Goal: Task Accomplishment & Management: Manage account settings

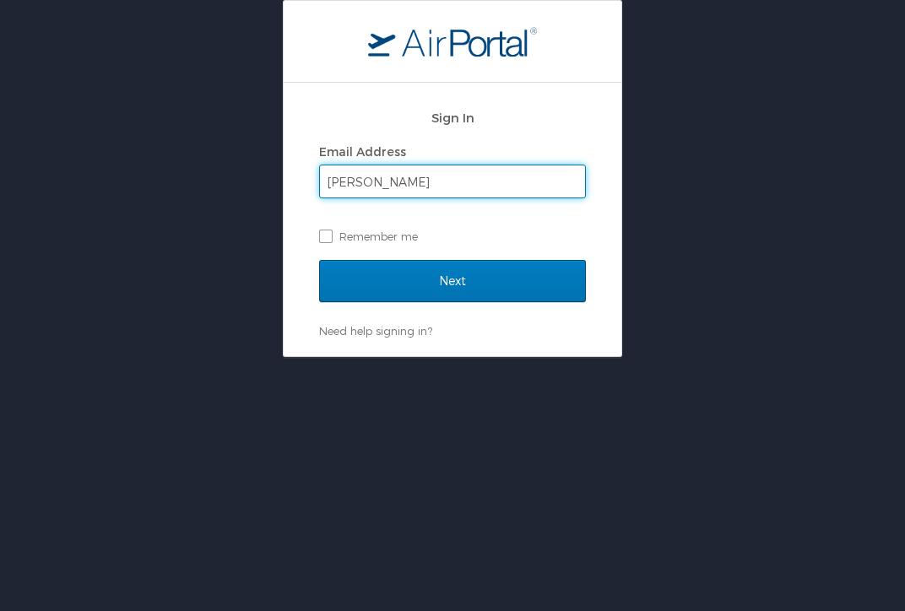
type input "carisam@gmail.com"
click at [323, 234] on label "Remember me" at bounding box center [452, 236] width 267 height 25
click at [323, 234] on input "Remember me" at bounding box center [324, 235] width 11 height 11
checkbox input "true"
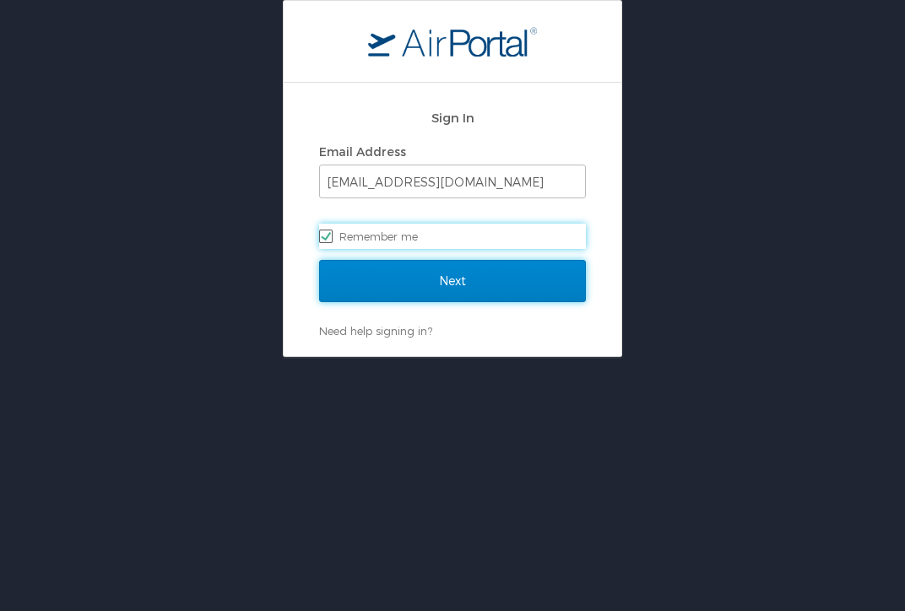
click at [376, 282] on input "Next" at bounding box center [452, 281] width 267 height 42
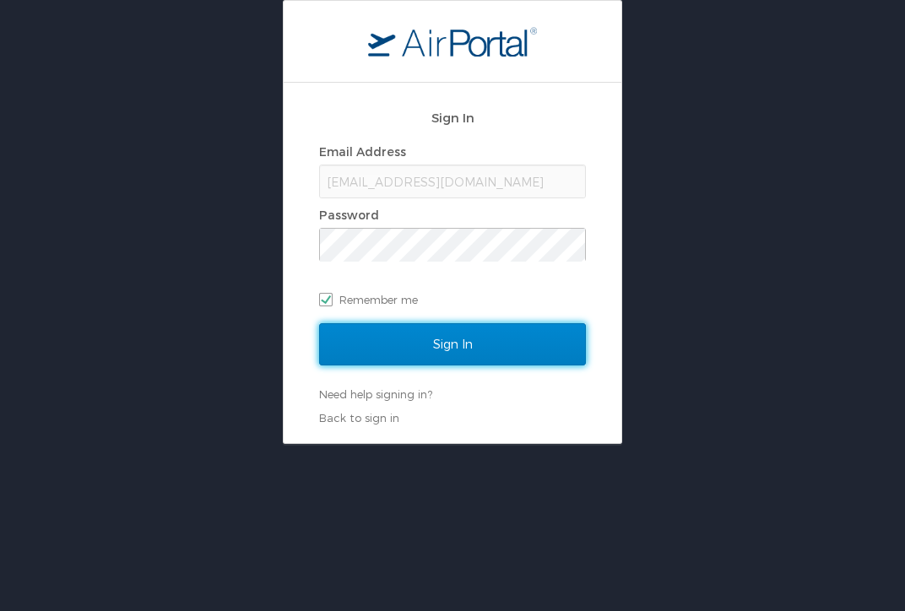
click at [425, 340] on input "Sign In" at bounding box center [452, 344] width 267 height 42
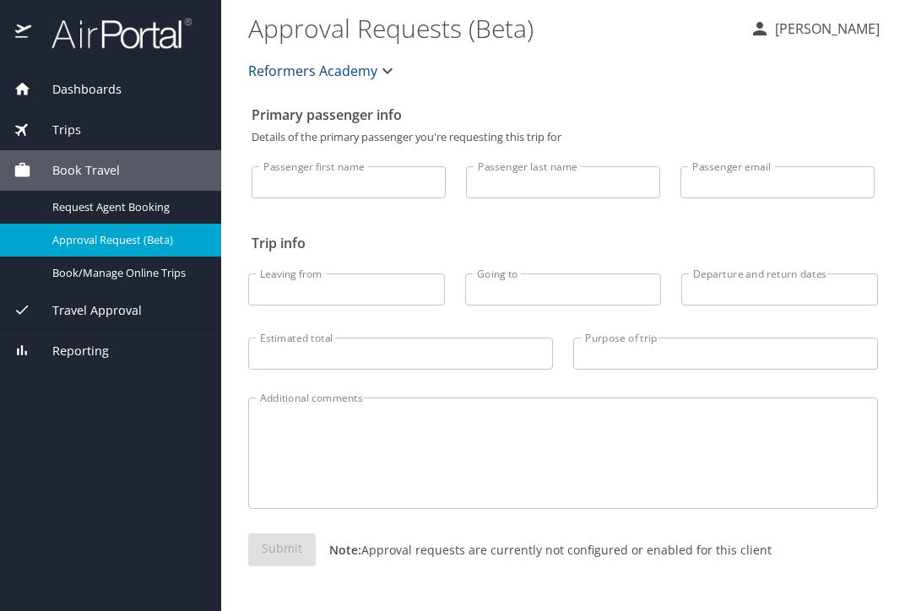
click at [343, 188] on input "Passenger first name" at bounding box center [349, 182] width 194 height 32
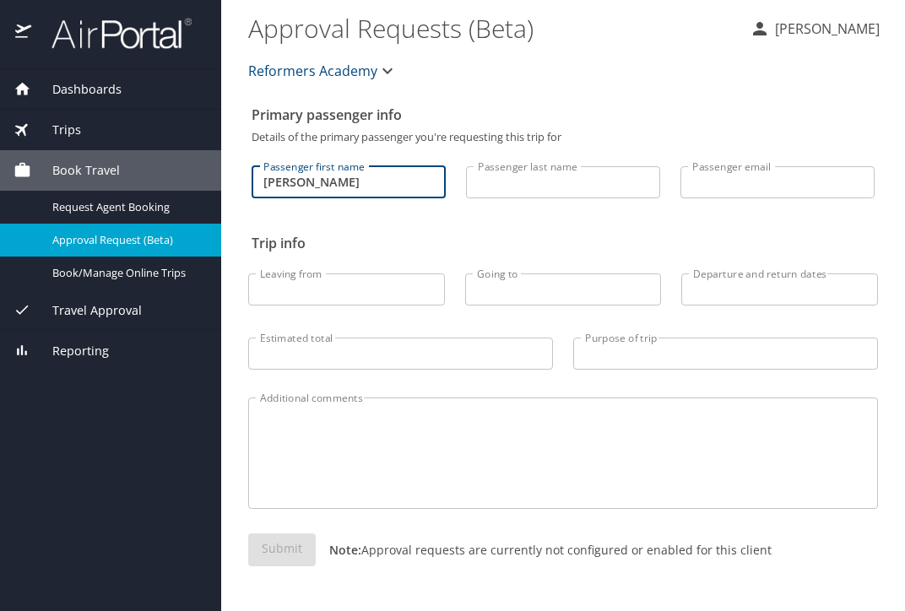
type input "Carisa"
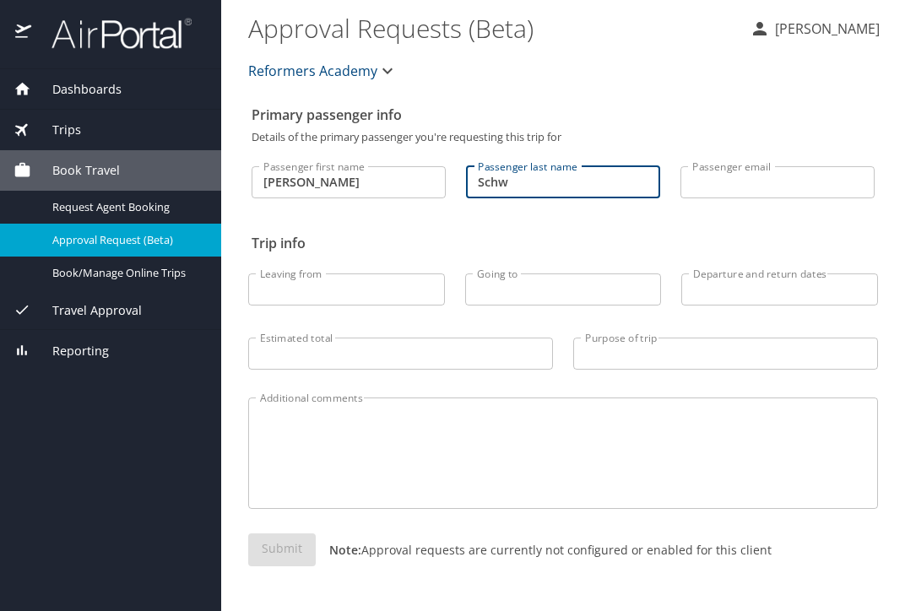
type input "Schweitzer Masek"
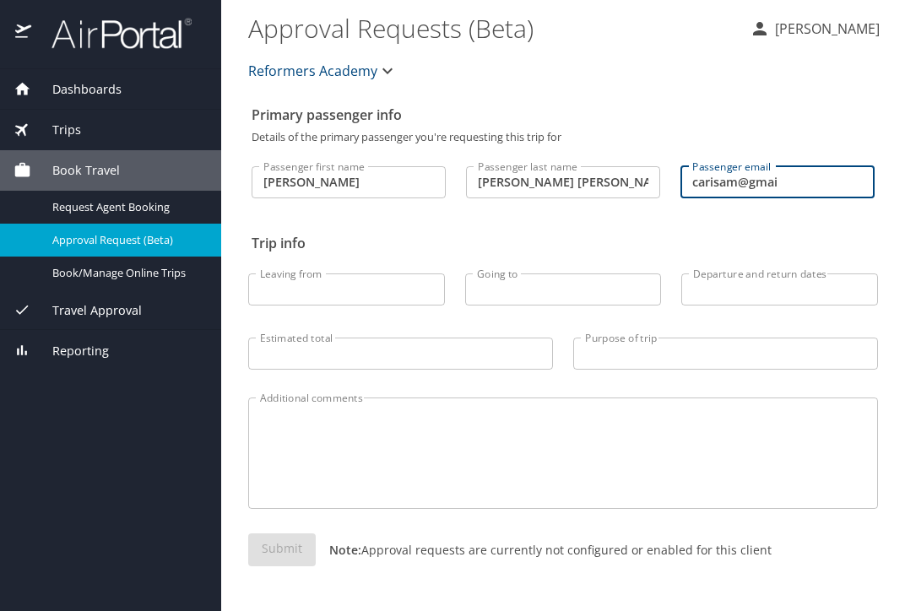
type input "carisam@gmail.com"
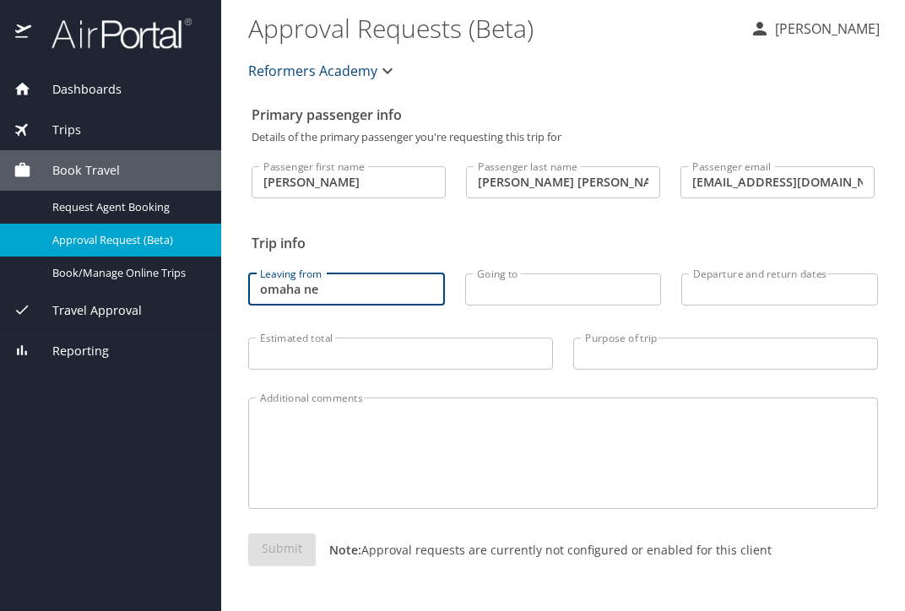
type input "omaha ne"
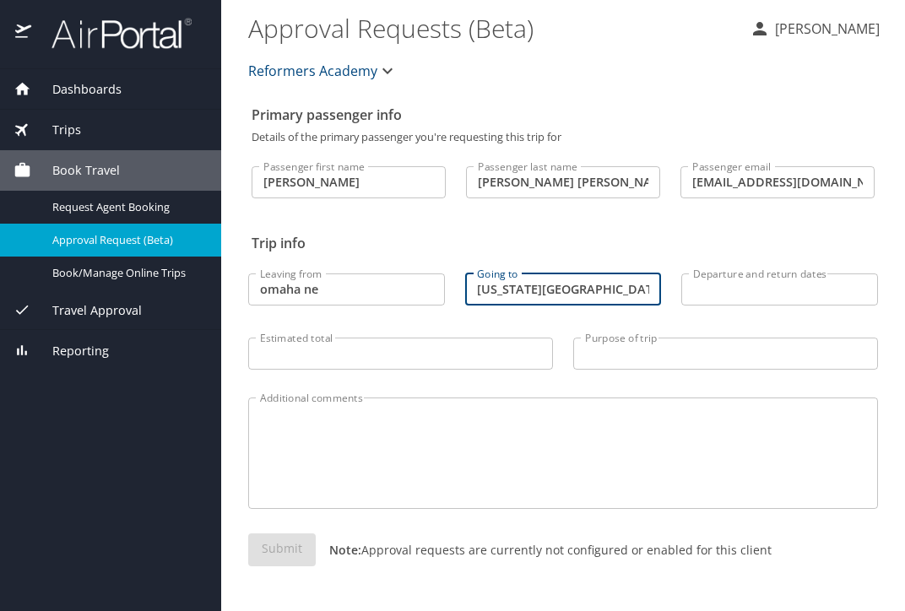
type input "washington dc"
click at [77, 87] on span "Dashboards" at bounding box center [76, 89] width 90 height 19
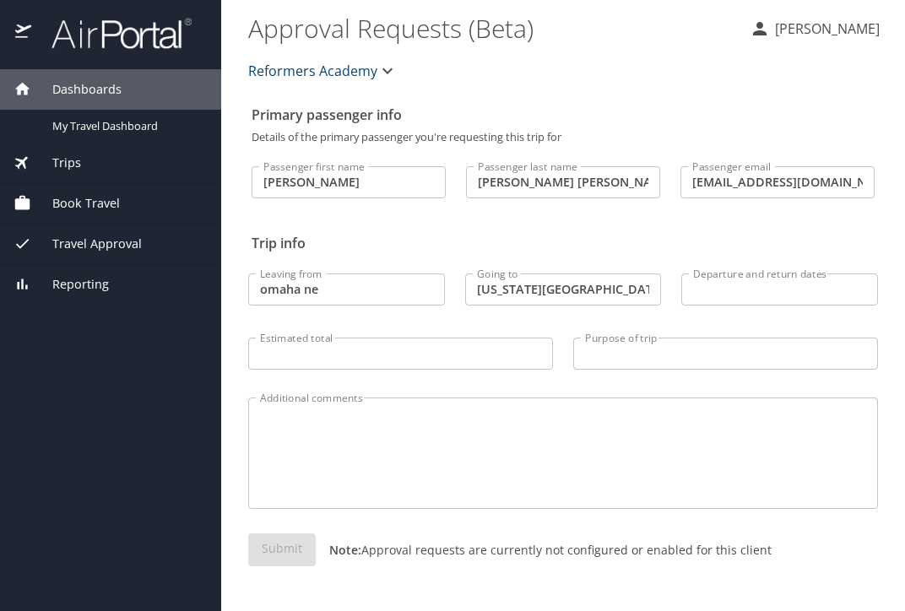
click at [770, 24] on p "[PERSON_NAME]" at bounding box center [825, 29] width 110 height 20
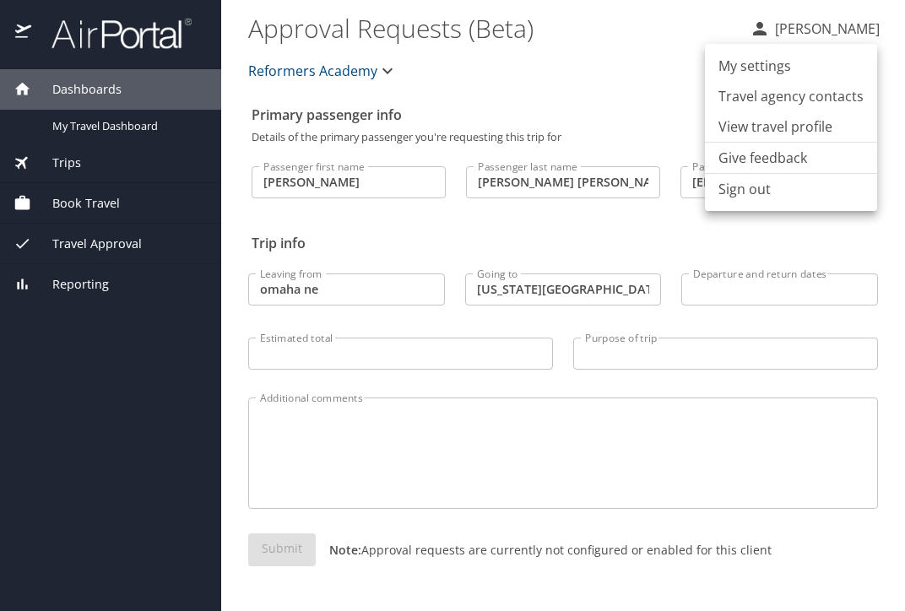
click at [760, 69] on li "My settings" at bounding box center [791, 66] width 172 height 30
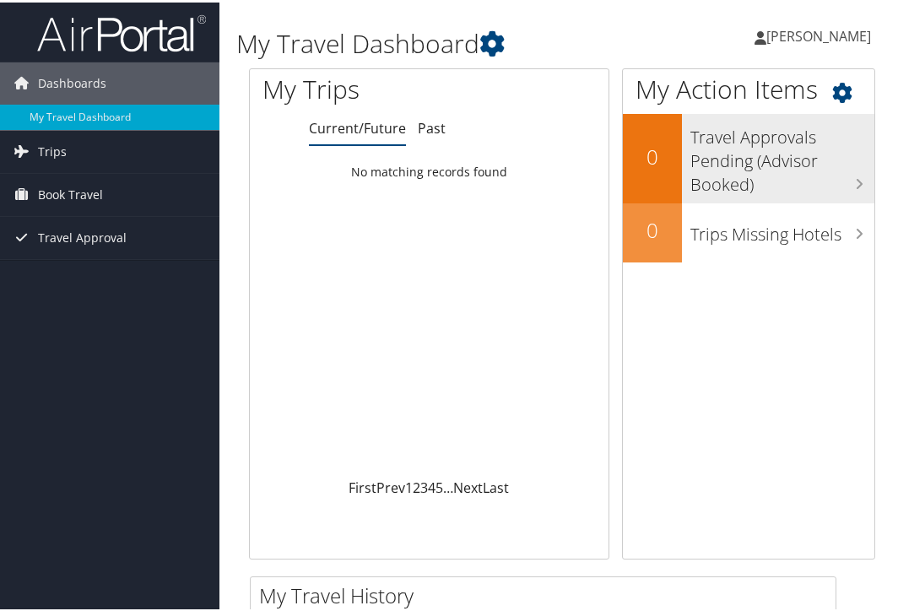
click at [861, 176] on h3 "Travel Approvals Pending (Advisor Booked)" at bounding box center [782, 154] width 184 height 79
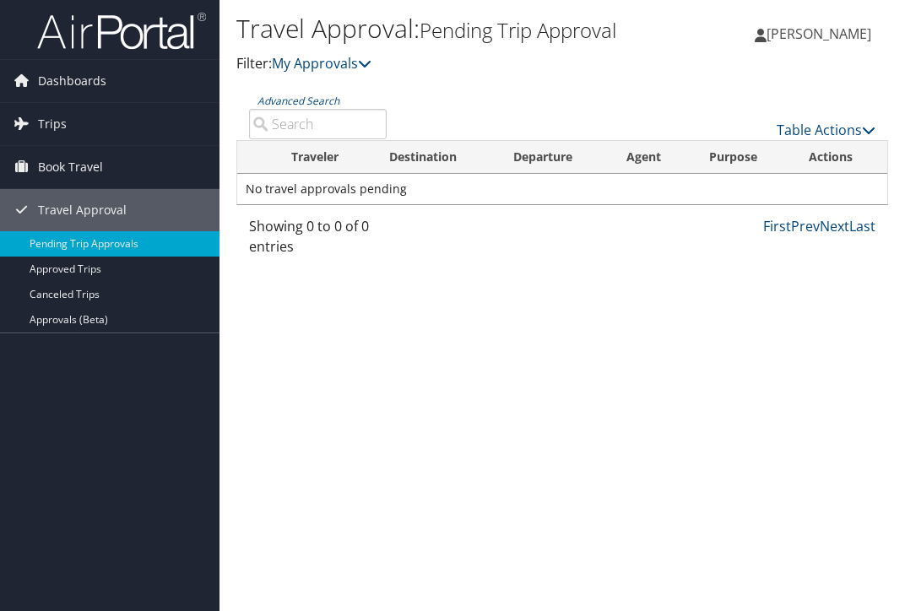
click at [766, 37] on span "[PERSON_NAME]" at bounding box center [818, 33] width 105 height 19
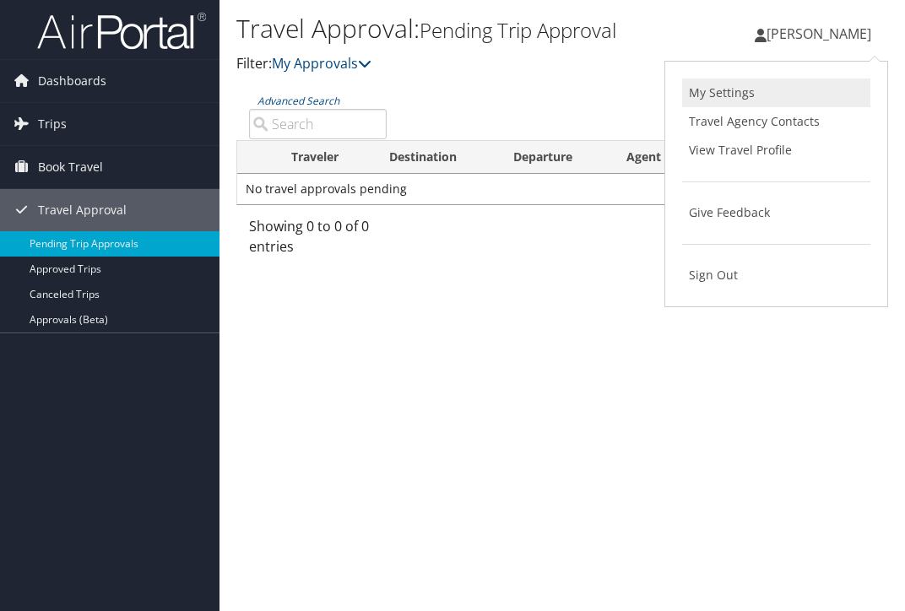
click at [728, 97] on link "My Settings" at bounding box center [776, 93] width 188 height 29
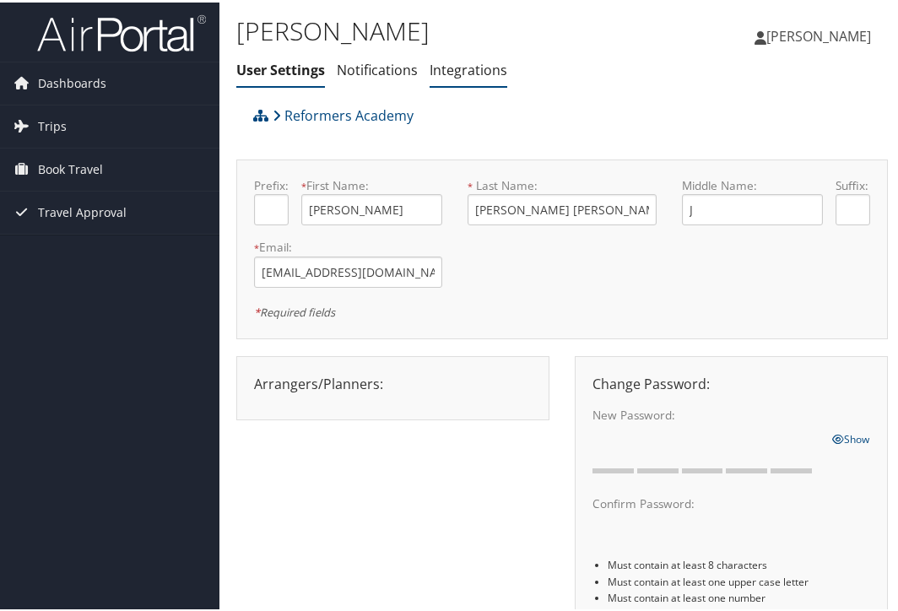
click at [467, 69] on link "Integrations" at bounding box center [469, 67] width 78 height 19
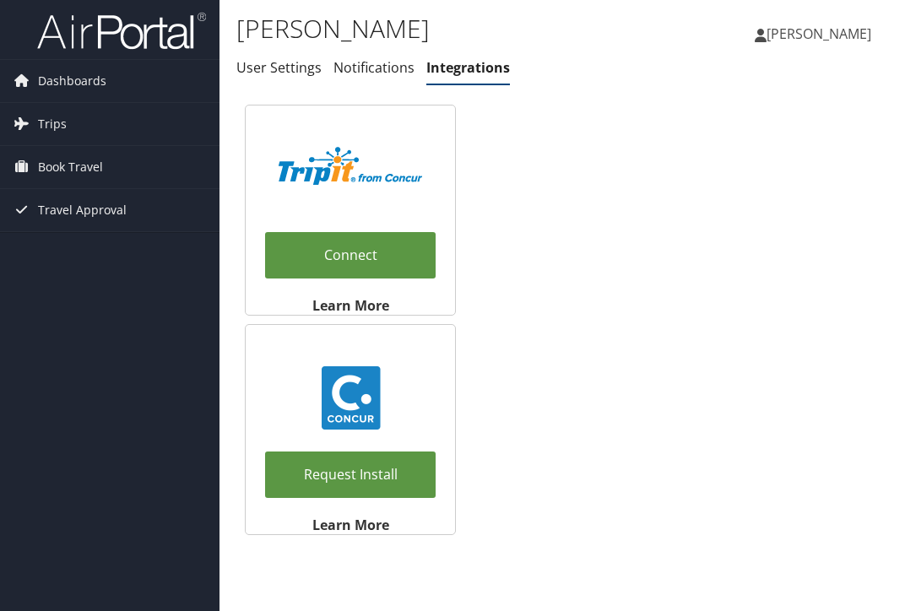
click at [467, 69] on link "Integrations" at bounding box center [468, 67] width 84 height 19
click at [766, 36] on span "[PERSON_NAME]" at bounding box center [818, 33] width 105 height 19
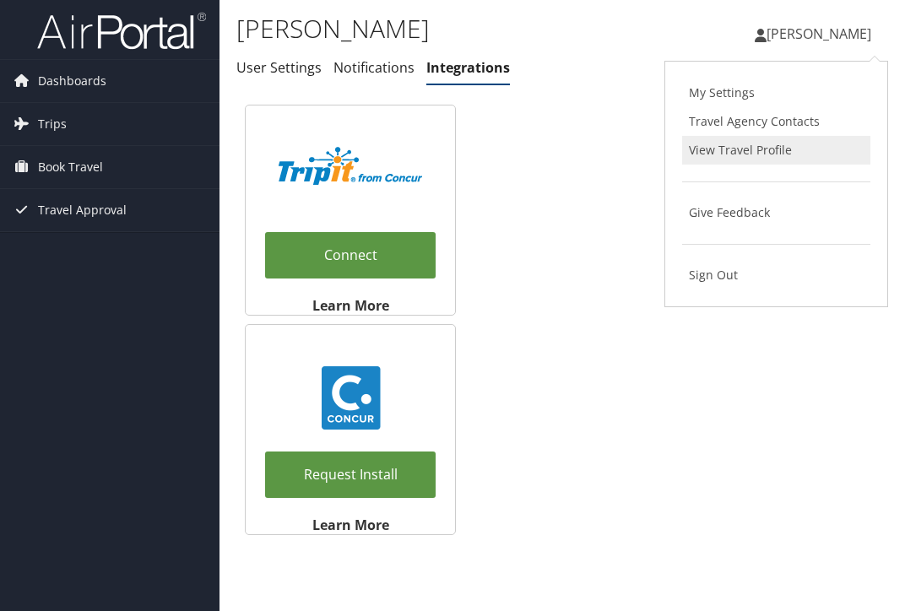
click at [732, 158] on link "View Travel Profile" at bounding box center [776, 150] width 188 height 29
